Goal: Information Seeking & Learning: Find specific fact

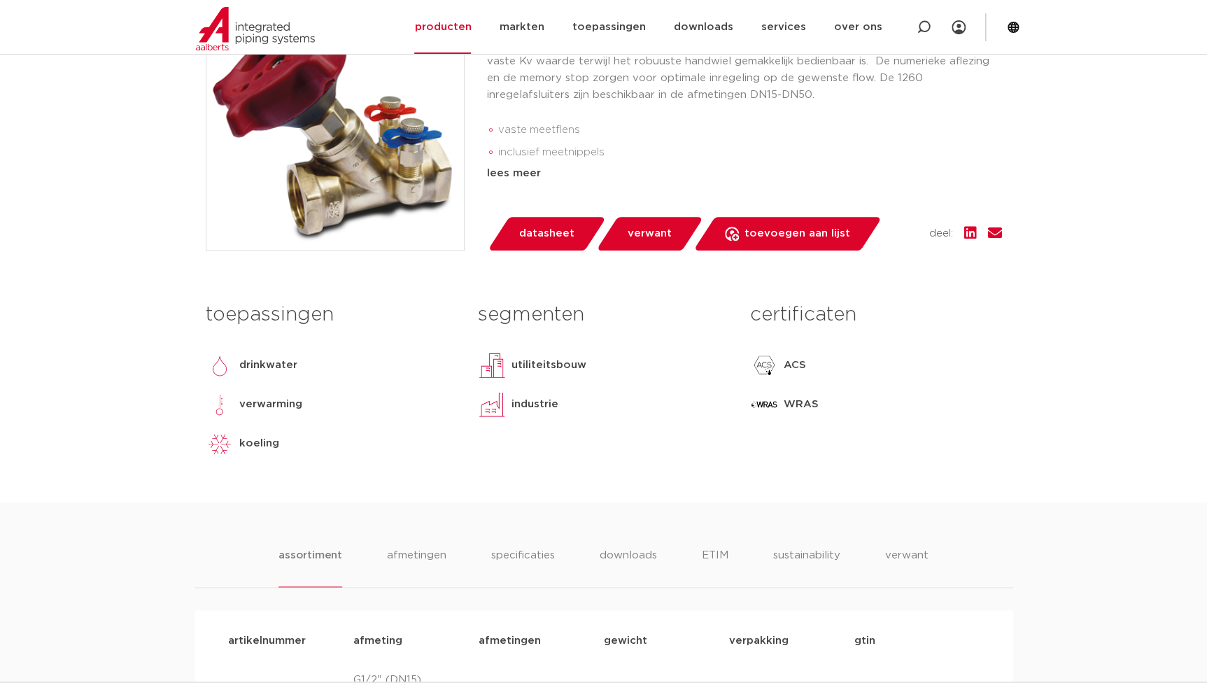
click at [654, 453] on div "segmenten utiliteitsbouw industrie lees meer [PERSON_NAME]" at bounding box center [603, 382] width 272 height 174
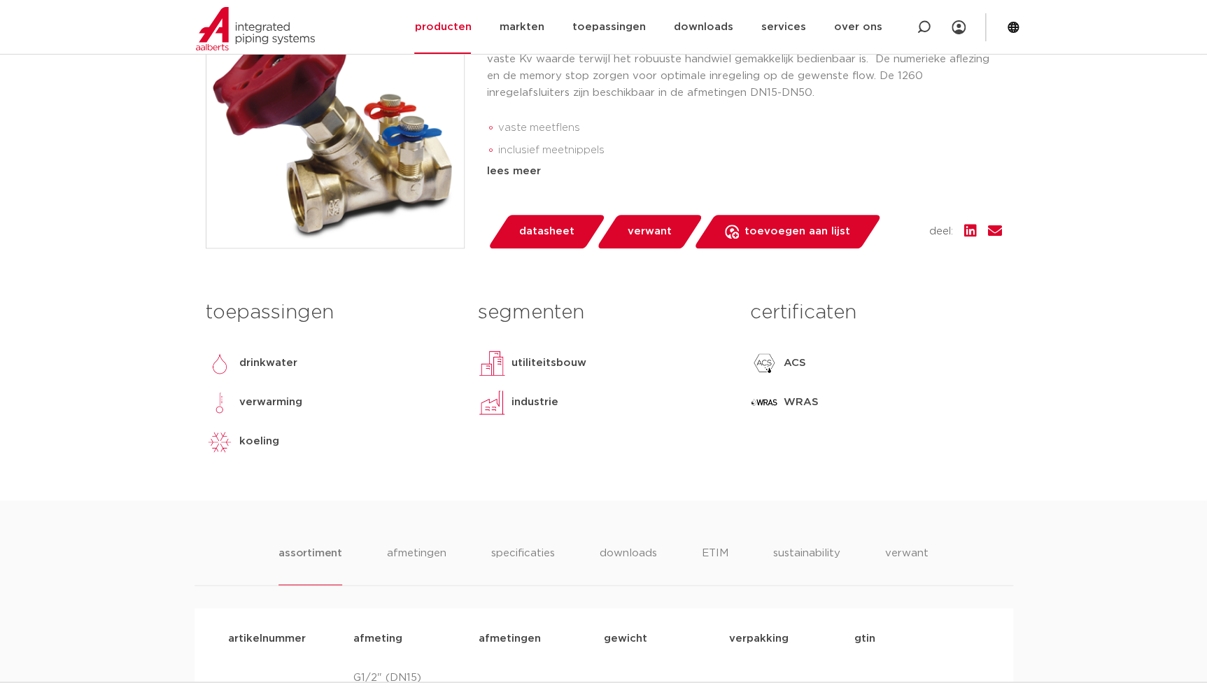
scroll to position [636, 0]
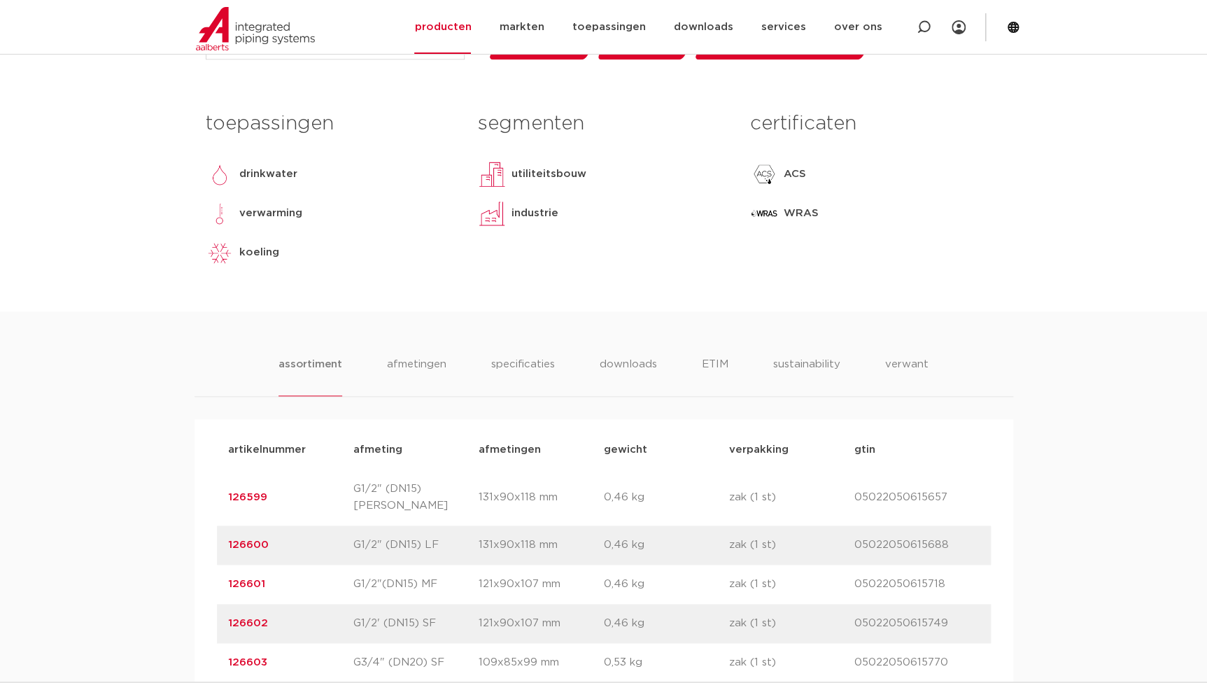
click at [717, 355] on div "assortiment [GEOGRAPHIC_DATA] specificaties downloads ETIM sustainability verwa…" at bounding box center [603, 580] width 1207 height 539
click at [715, 363] on li "ETIM" at bounding box center [715, 376] width 25 height 40
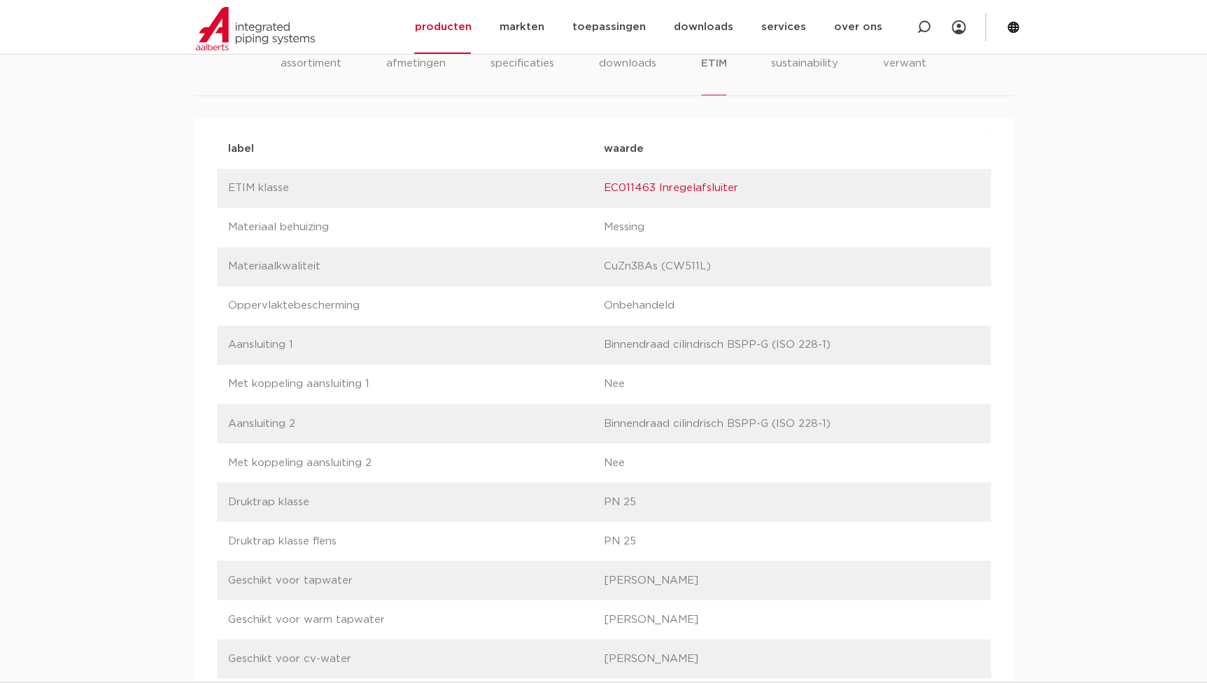
scroll to position [763, 0]
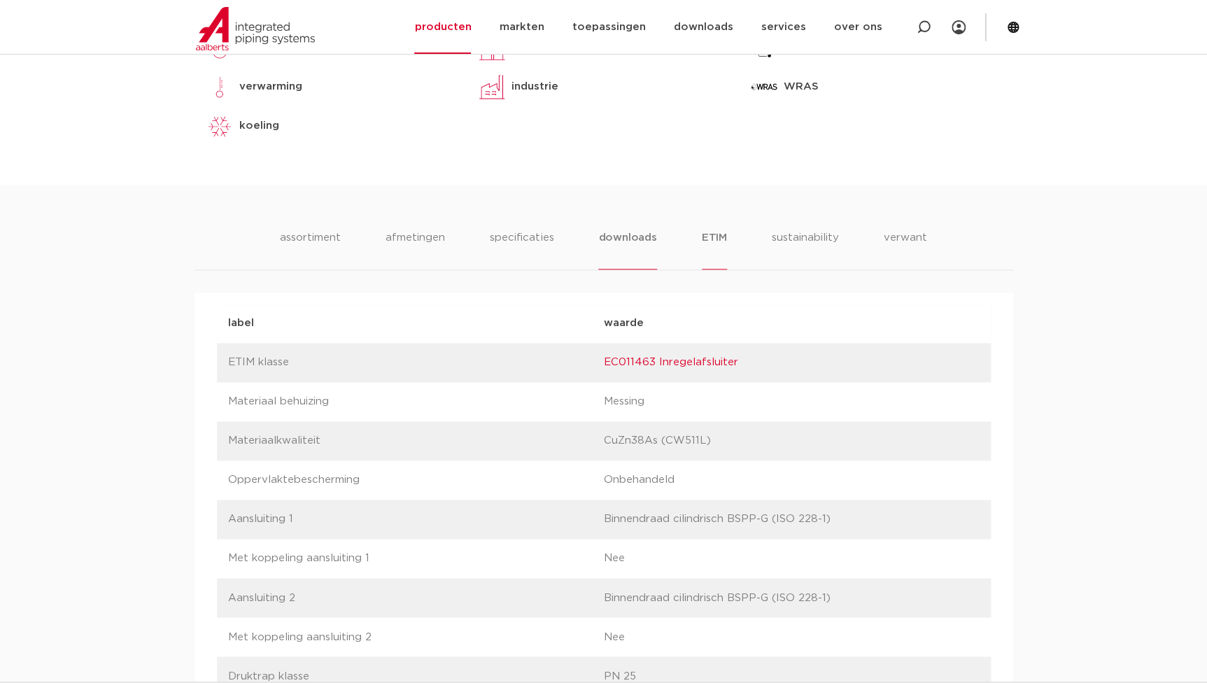
click at [630, 236] on li "downloads" at bounding box center [627, 250] width 58 height 40
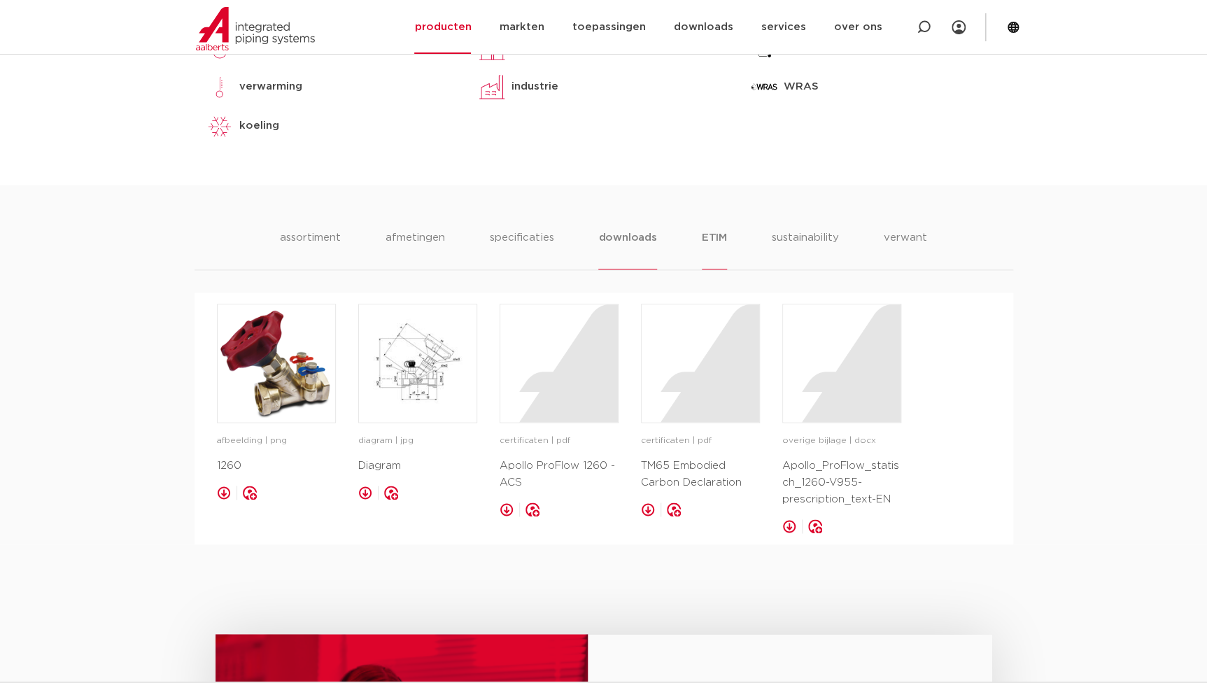
click at [715, 232] on li "ETIM" at bounding box center [714, 250] width 25 height 40
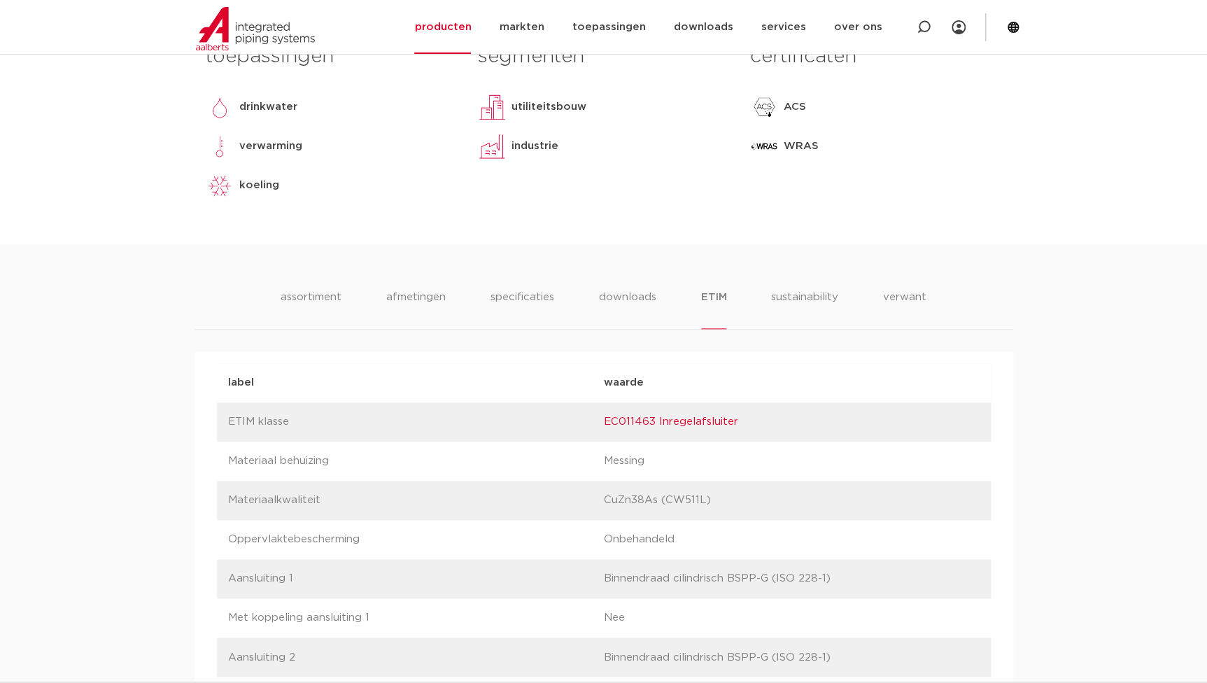
scroll to position [636, 0]
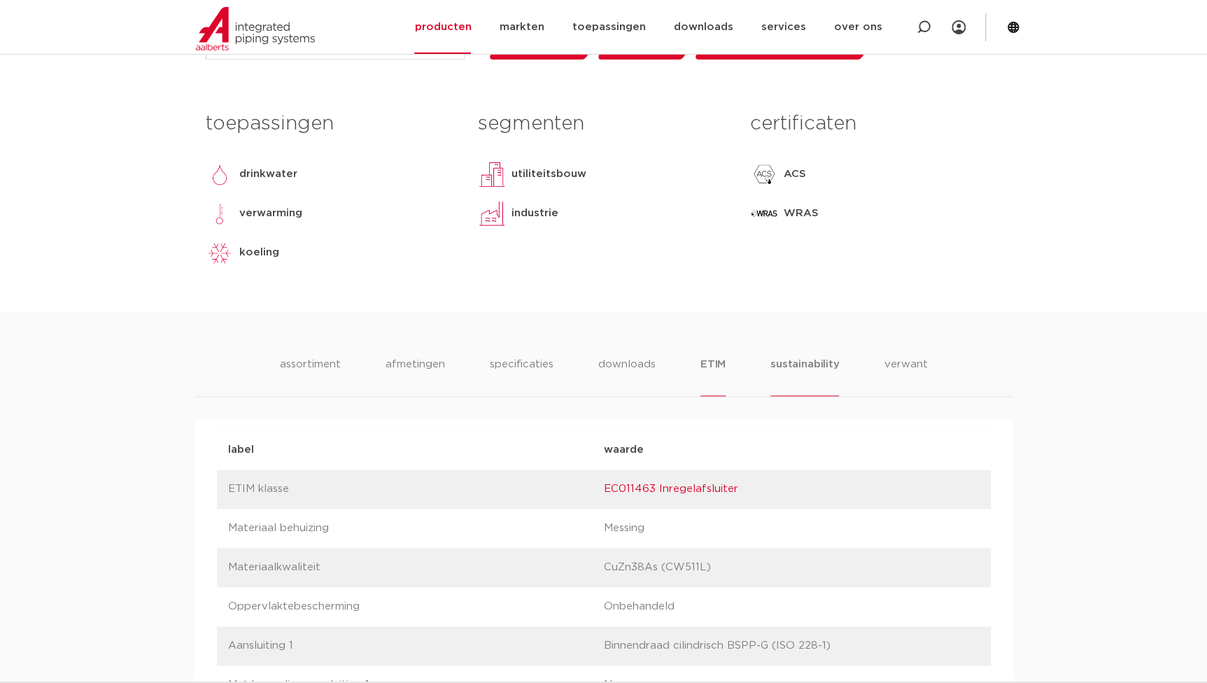
click at [788, 380] on li "sustainability" at bounding box center [805, 376] width 69 height 40
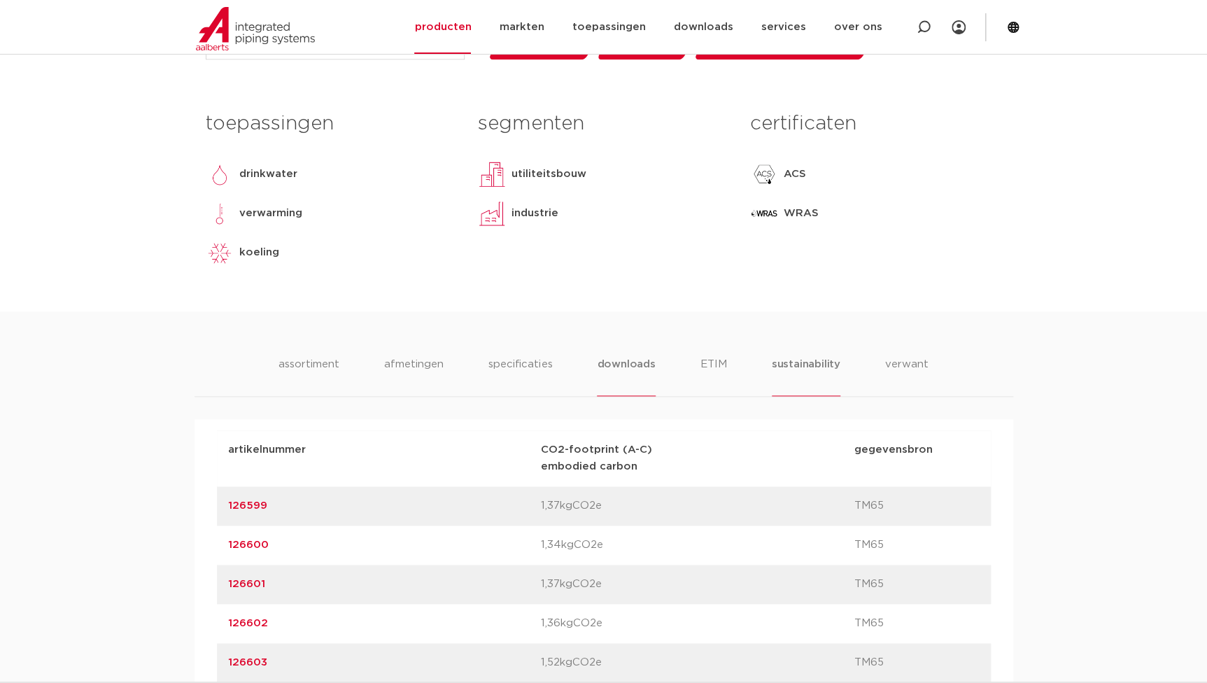
click at [602, 362] on li "downloads" at bounding box center [626, 376] width 58 height 40
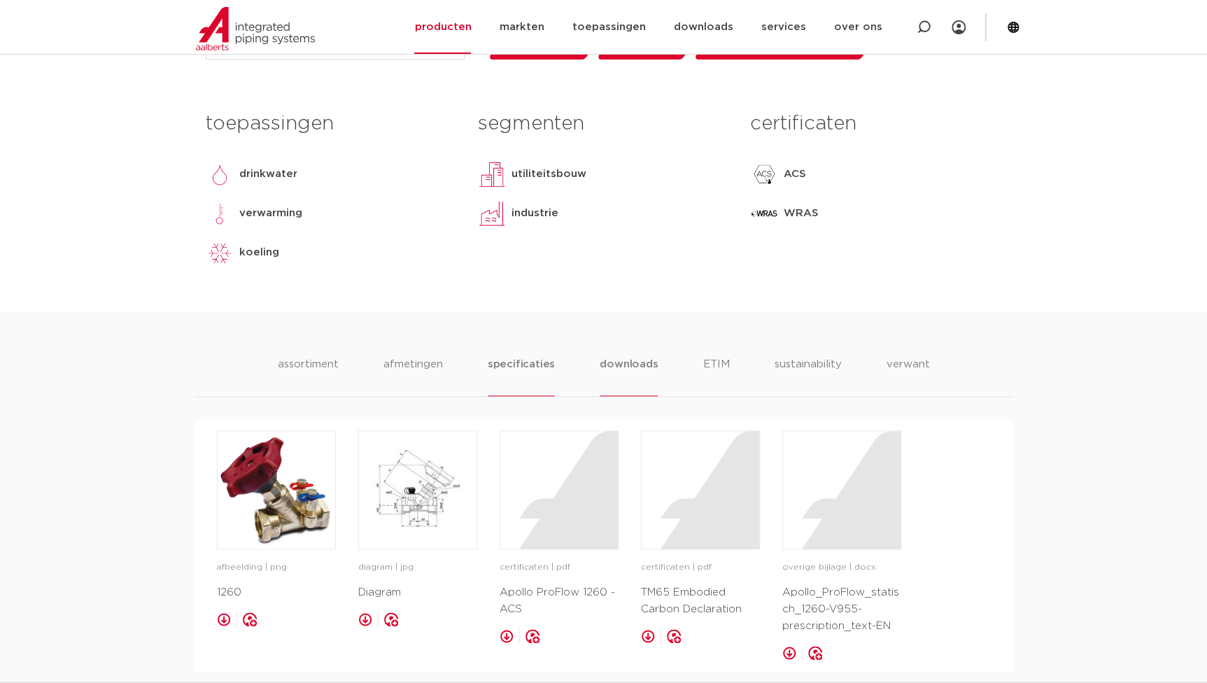
click at [520, 363] on li "specificaties" at bounding box center [521, 376] width 67 height 40
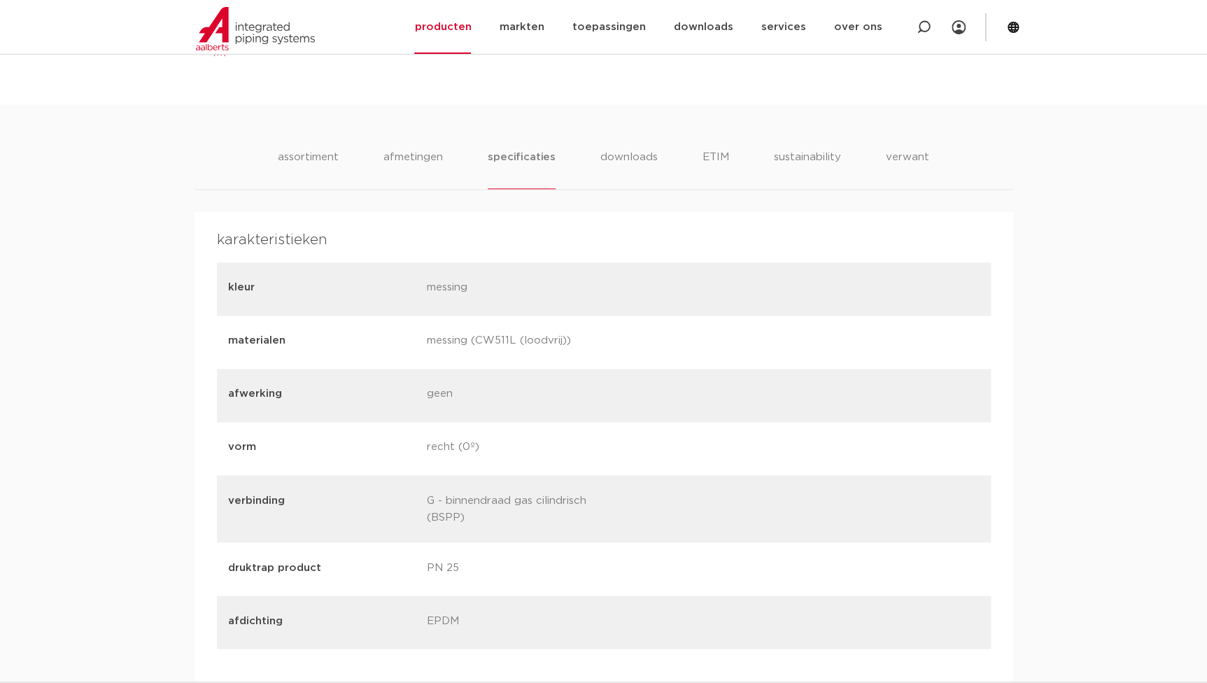
scroll to position [827, 0]
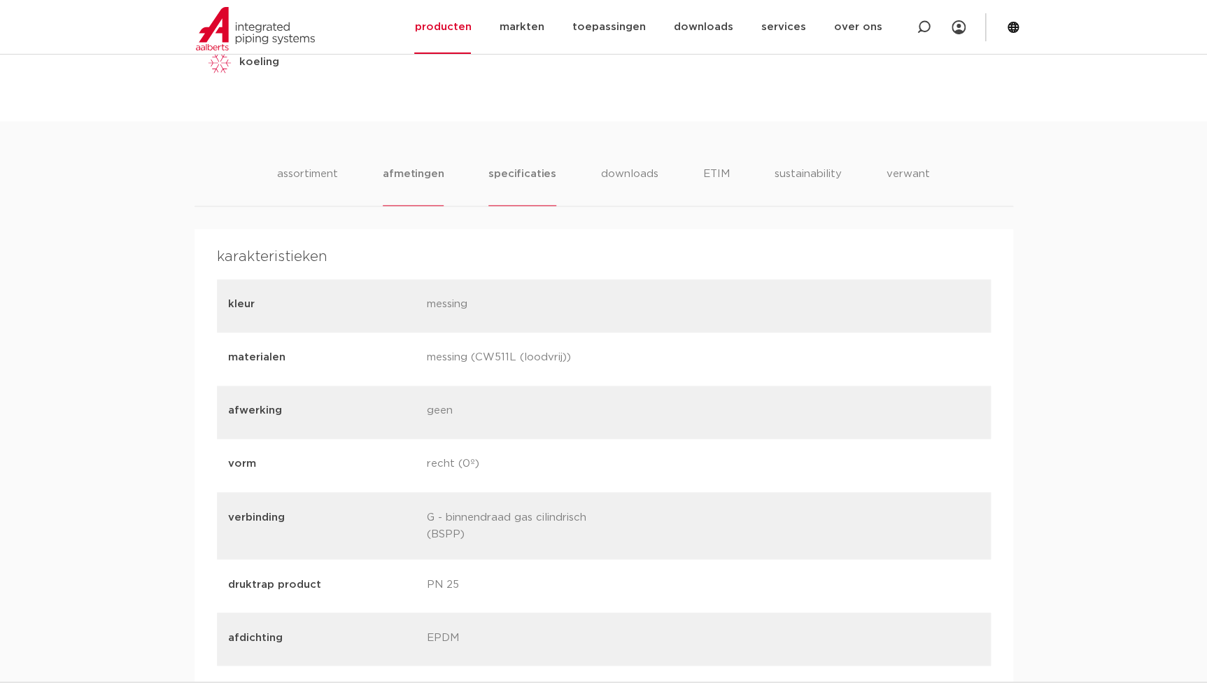
click at [420, 190] on li "afmetingen" at bounding box center [413, 186] width 61 height 40
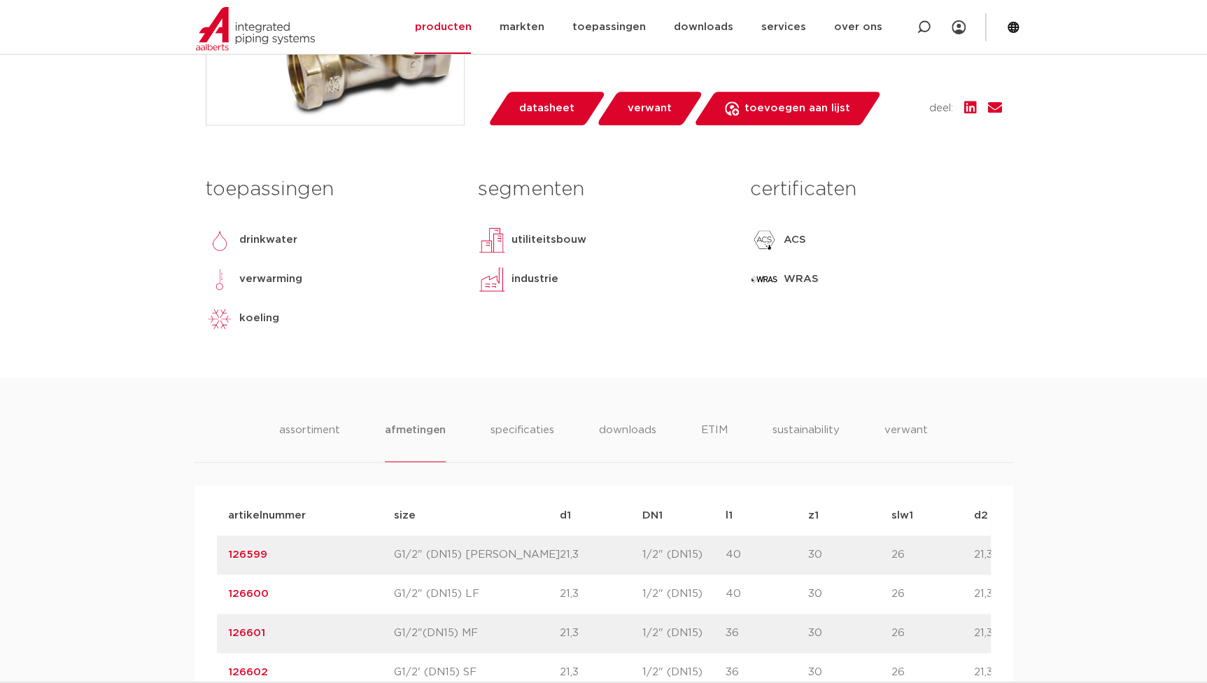
scroll to position [636, 0]
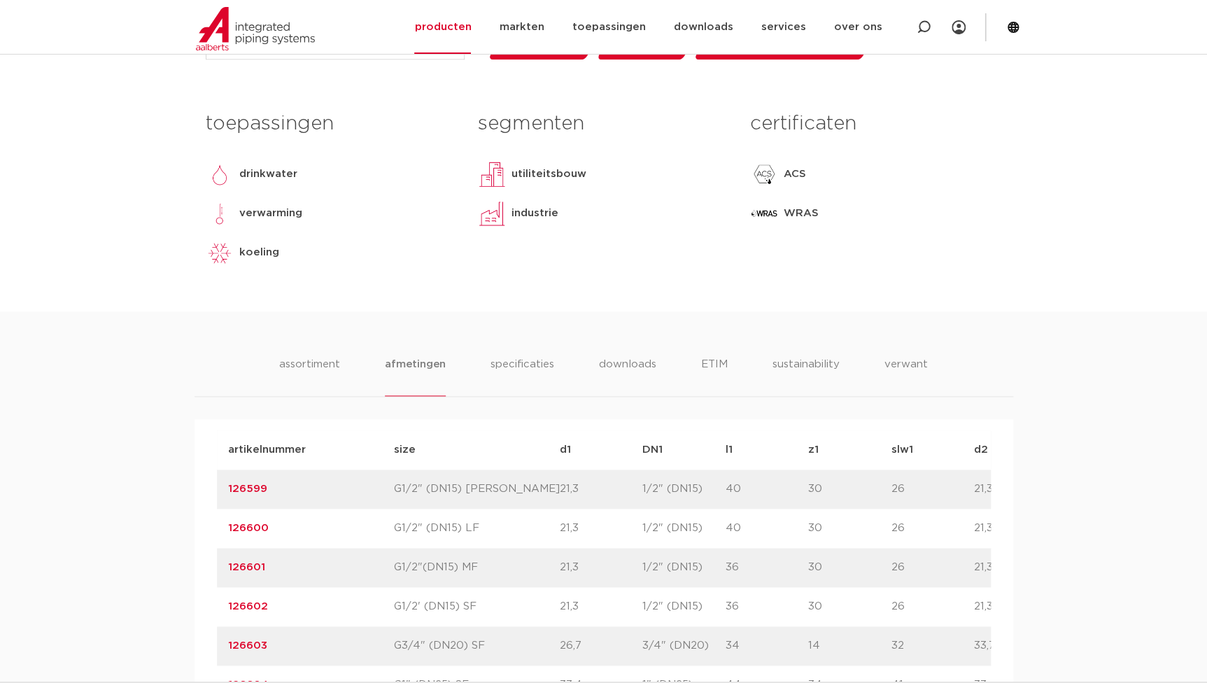
click at [756, 179] on img at bounding box center [764, 174] width 28 height 28
click at [774, 170] on img at bounding box center [764, 174] width 28 height 28
click at [805, 168] on p "ACS" at bounding box center [795, 174] width 22 height 17
drag, startPoint x: 807, startPoint y: 168, endPoint x: 759, endPoint y: 180, distance: 49.7
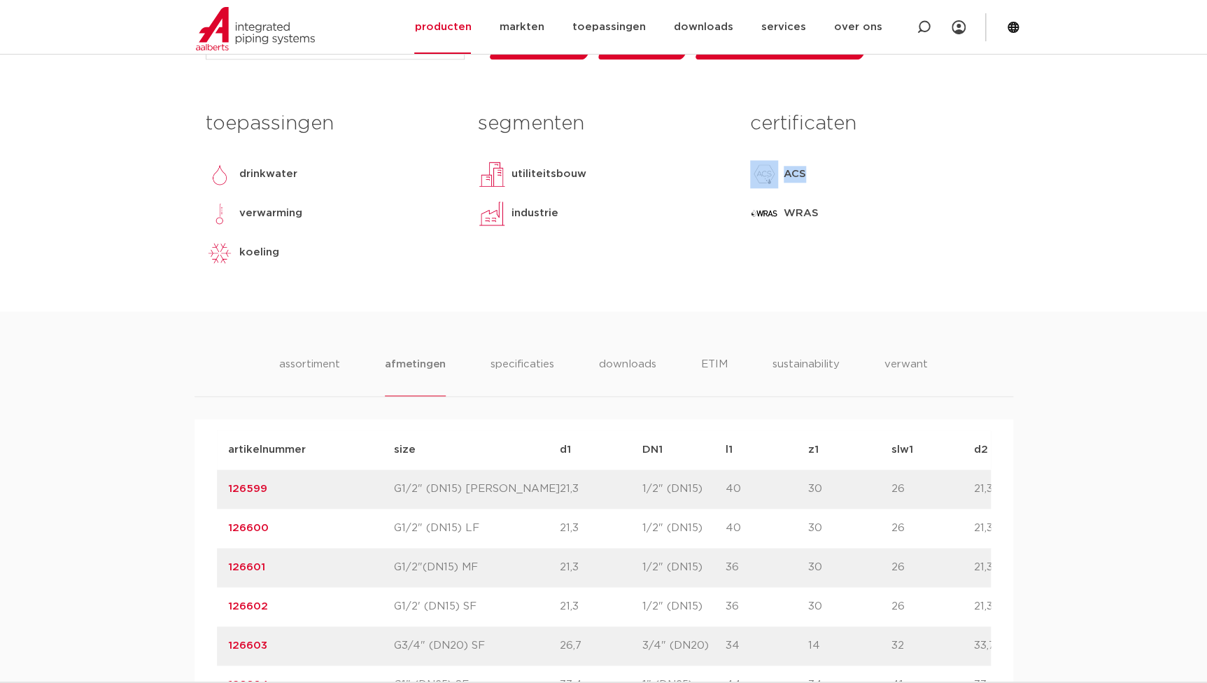
click at [759, 180] on div "ACS" at bounding box center [875, 174] width 251 height 28
drag, startPoint x: 759, startPoint y: 180, endPoint x: 693, endPoint y: 256, distance: 100.7
click at [693, 256] on div "segmenten utiliteitsbouw industrie lees meer [PERSON_NAME]" at bounding box center [603, 191] width 272 height 174
click at [535, 361] on li "specificaties" at bounding box center [521, 376] width 67 height 40
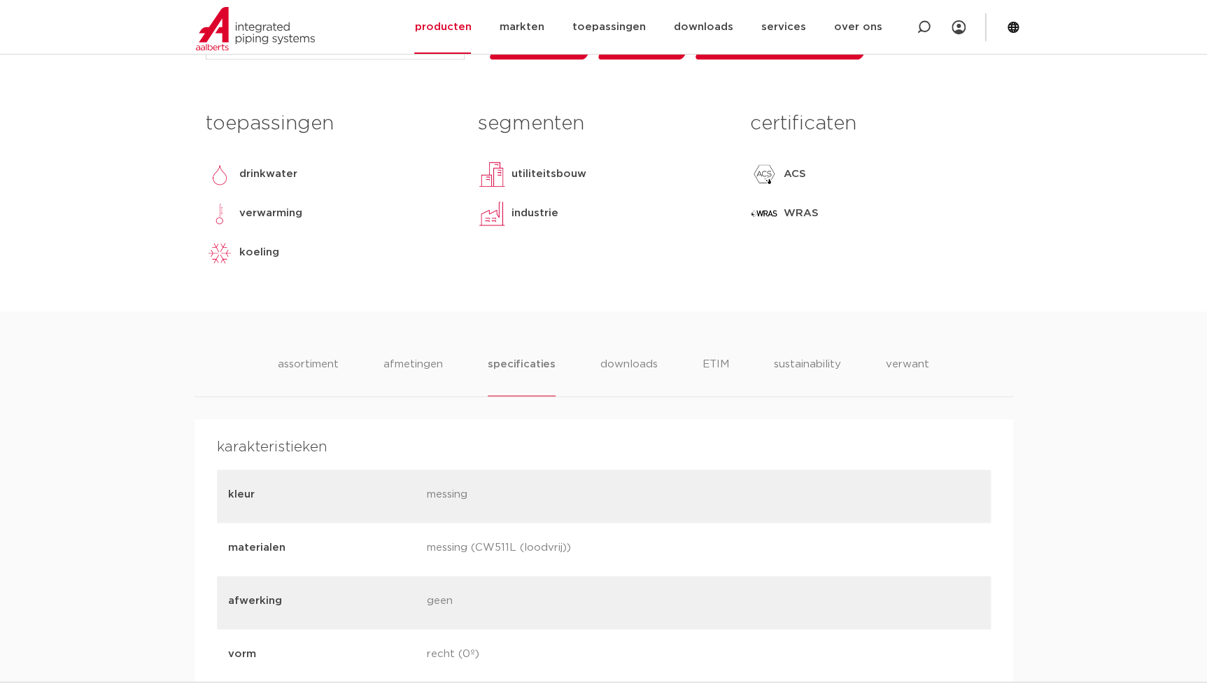
drag, startPoint x: 424, startPoint y: 544, endPoint x: 643, endPoint y: 540, distance: 219.1
click at [643, 540] on div "materialen messing (CW511L (loodvrij))" at bounding box center [604, 549] width 774 height 53
copy p "messing (CW511L (loodvrij))"
